Goal: Complete application form: Complete application form

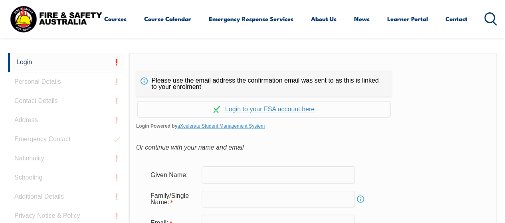
scroll to position [268, 0]
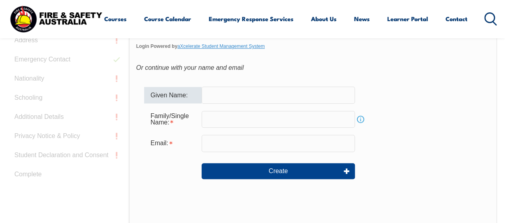
click at [224, 93] on input "text" at bounding box center [277, 95] width 153 height 17
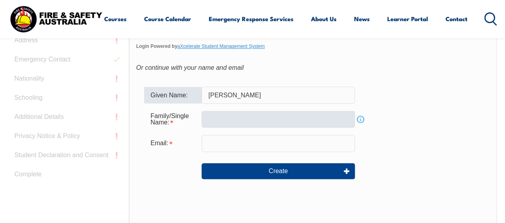
type input "Raymond"
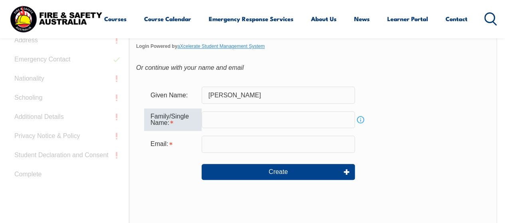
click at [207, 122] on input "text" at bounding box center [277, 119] width 153 height 17
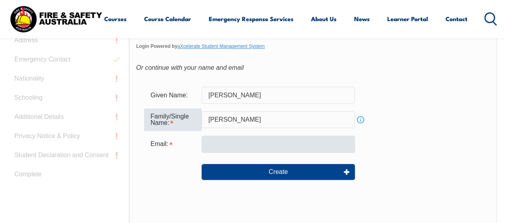
type input "Lansdell"
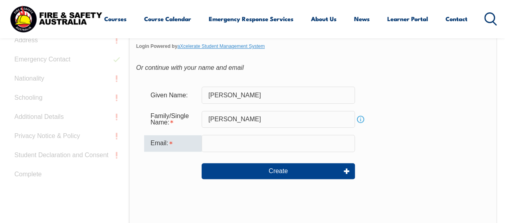
click at [232, 139] on input "email" at bounding box center [277, 143] width 153 height 17
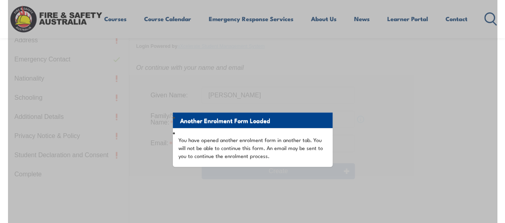
click at [399, 120] on div "Another Enrolment Form Loaded You have opened another enrolment form in another…" at bounding box center [252, 172] width 489 height 399
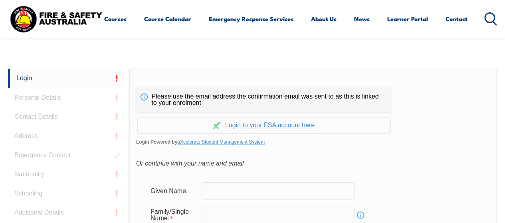
scroll to position [189, 0]
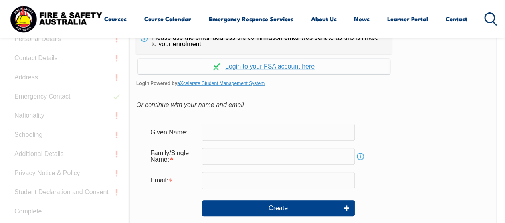
scroll to position [263, 0]
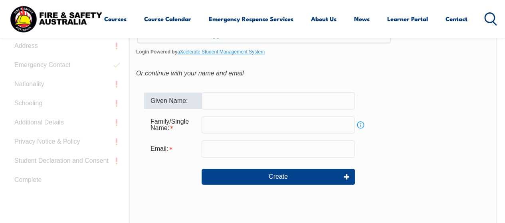
click at [213, 99] on input "text" at bounding box center [277, 100] width 153 height 17
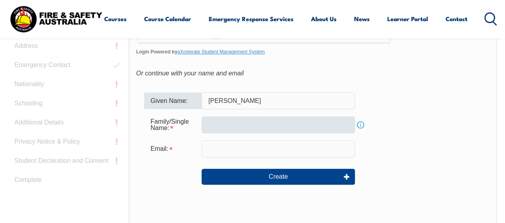
type input "Raymond"
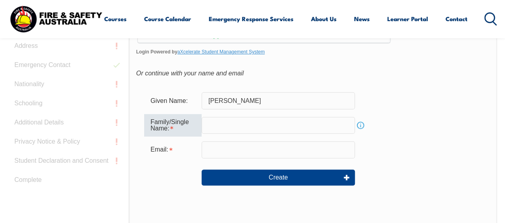
click at [211, 122] on input "text" at bounding box center [277, 125] width 153 height 17
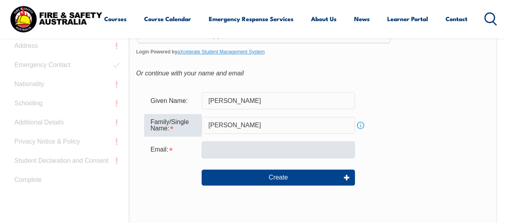
type input "Lansdell"
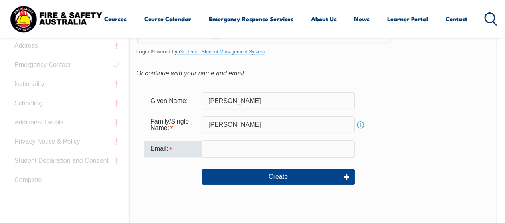
click at [217, 153] on input "email" at bounding box center [277, 148] width 153 height 17
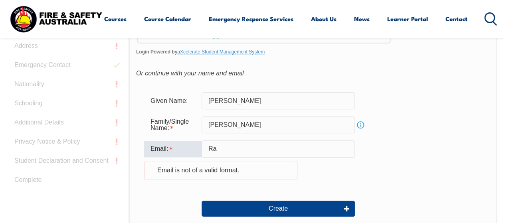
type input "R"
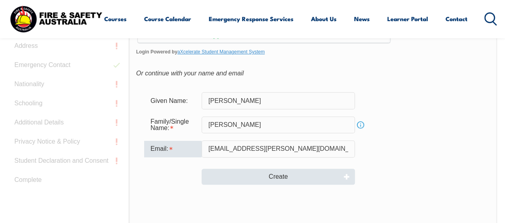
type input "ray.lansdell@defence.gov.au"
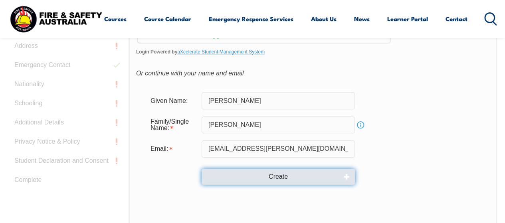
click at [272, 179] on button "Create" at bounding box center [277, 177] width 153 height 16
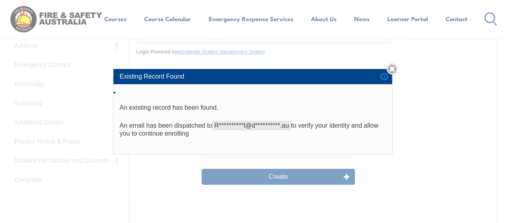
click at [462, 108] on div "**********" at bounding box center [252, 111] width 505 height 223
click at [350, 177] on div "**********" at bounding box center [252, 111] width 505 height 223
click at [395, 67] on link "Close" at bounding box center [391, 68] width 11 height 11
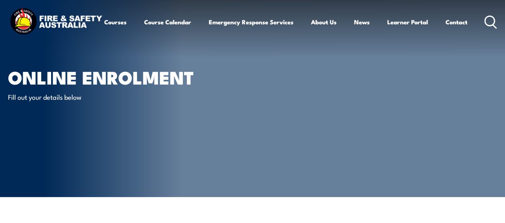
scroll to position [0, 0]
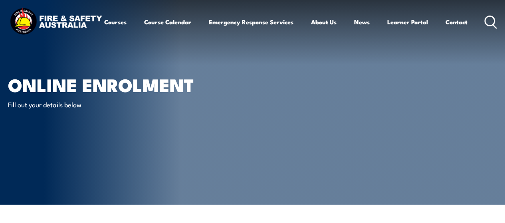
click at [49, 21] on img at bounding box center [56, 22] width 96 height 32
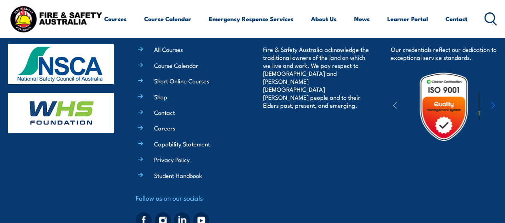
click at [182, 171] on link "Student Handbook" at bounding box center [178, 175] width 48 height 8
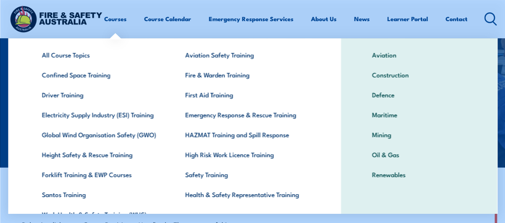
scroll to position [40, 0]
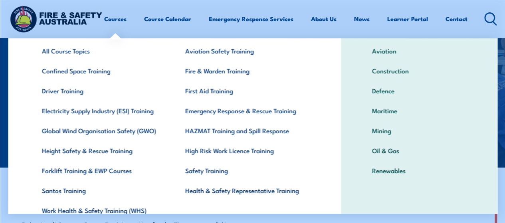
click at [488, 101] on div "INDUSTRIES Aviation Construction Defence Maritime Mining Oil & Gas Renewables" at bounding box center [419, 124] width 156 height 252
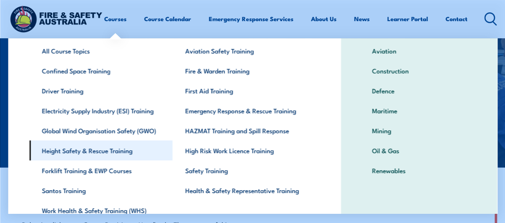
click at [85, 151] on link "Height Safety & Rescue Training" at bounding box center [100, 150] width 143 height 20
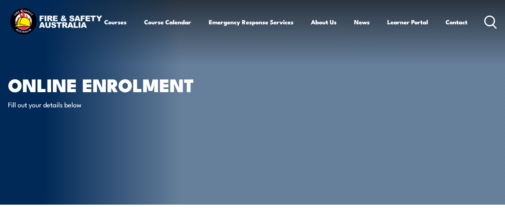
select select "Mr"
select select "M"
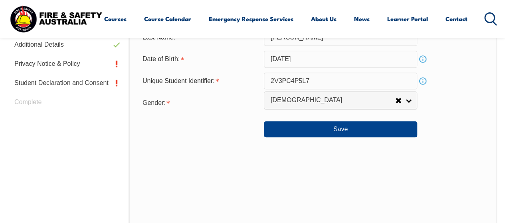
scroll to position [380, 0]
